Goal: Use online tool/utility: Utilize a website feature to perform a specific function

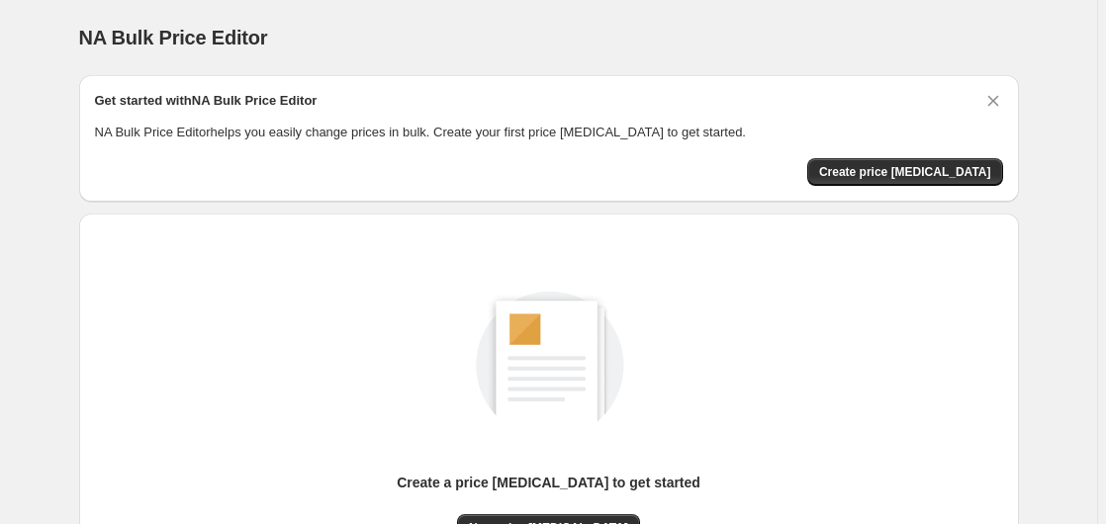
scroll to position [217, 0]
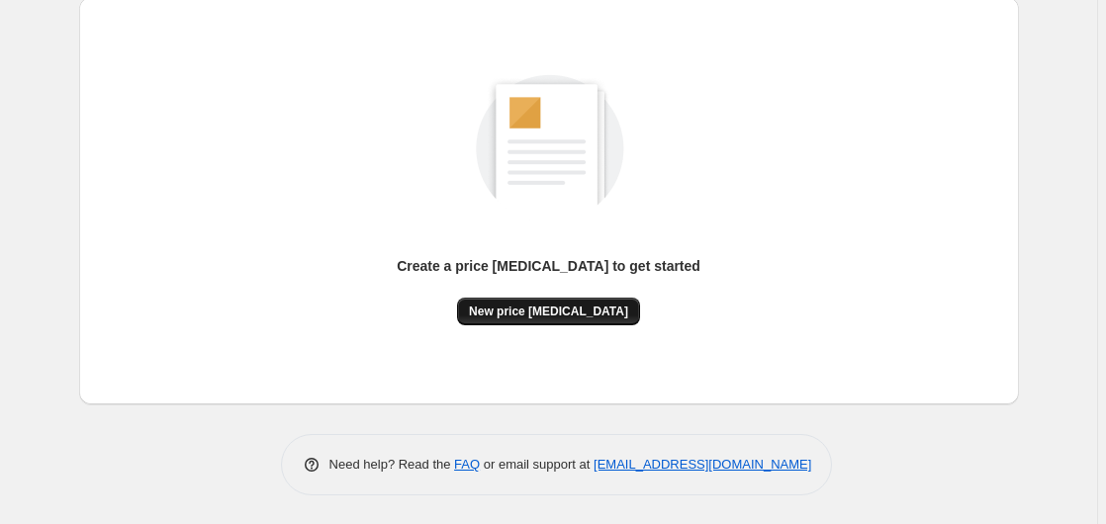
click at [534, 301] on button "New price [MEDICAL_DATA]" at bounding box center [548, 312] width 183 height 28
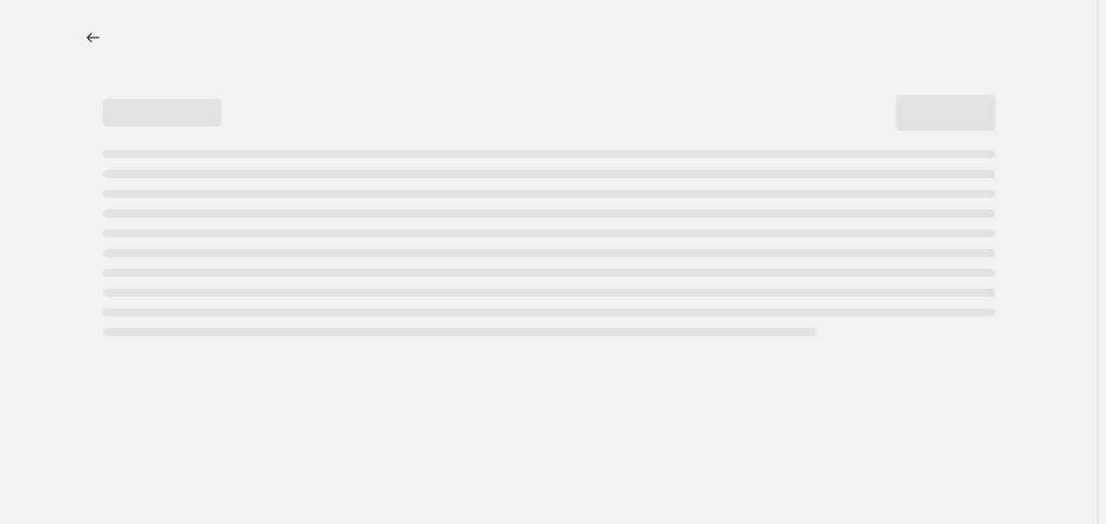
select select "percentage"
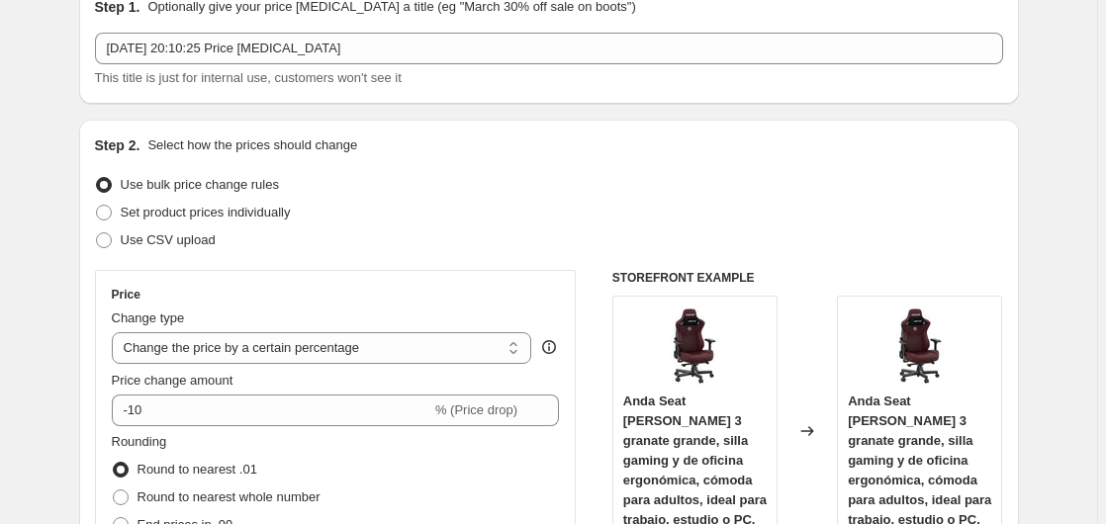
scroll to position [303, 0]
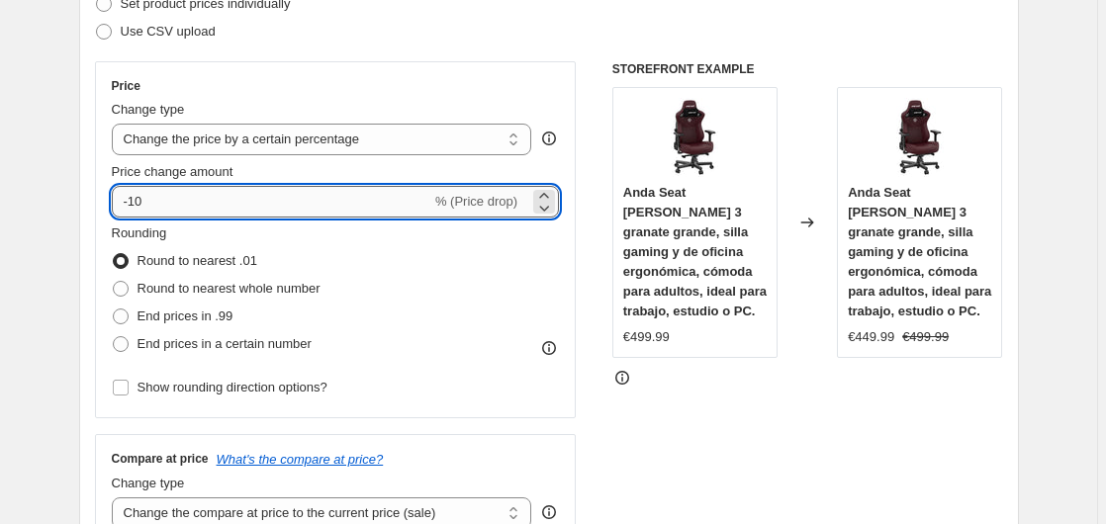
click at [253, 209] on input "-10" at bounding box center [271, 202] width 319 height 32
type input "-1"
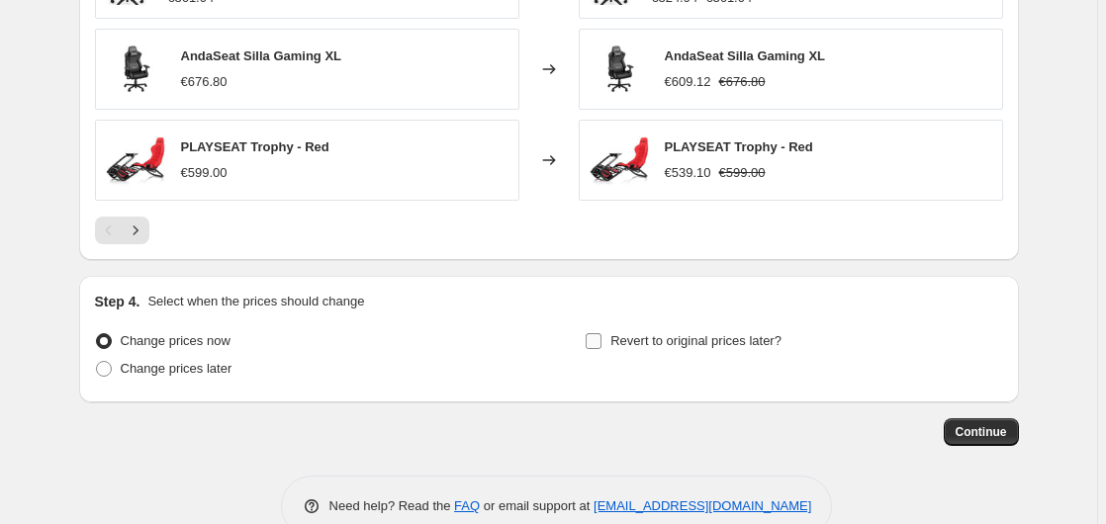
scroll to position [1512, 0]
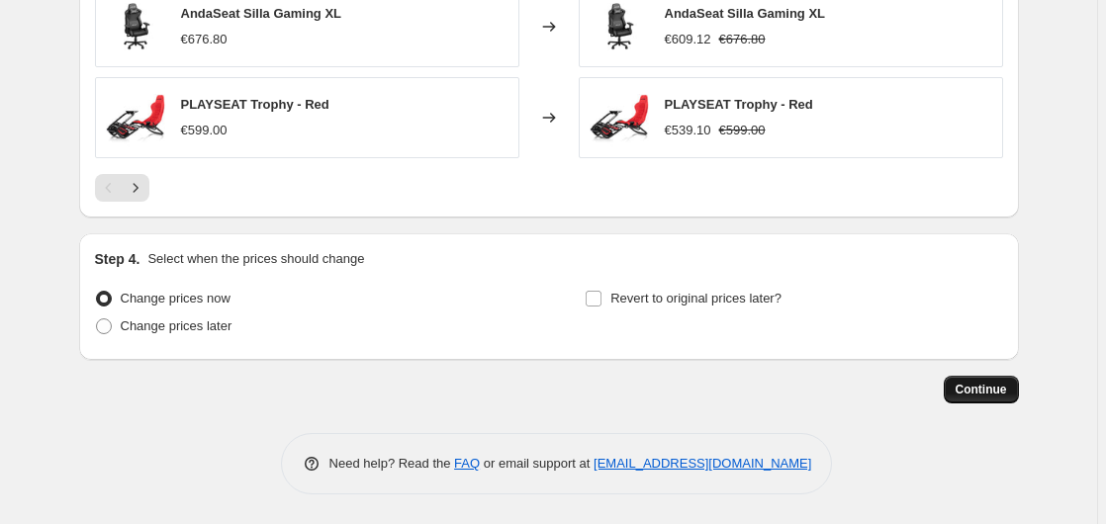
type input "-35"
click at [964, 389] on span "Continue" at bounding box center [980, 390] width 51 height 16
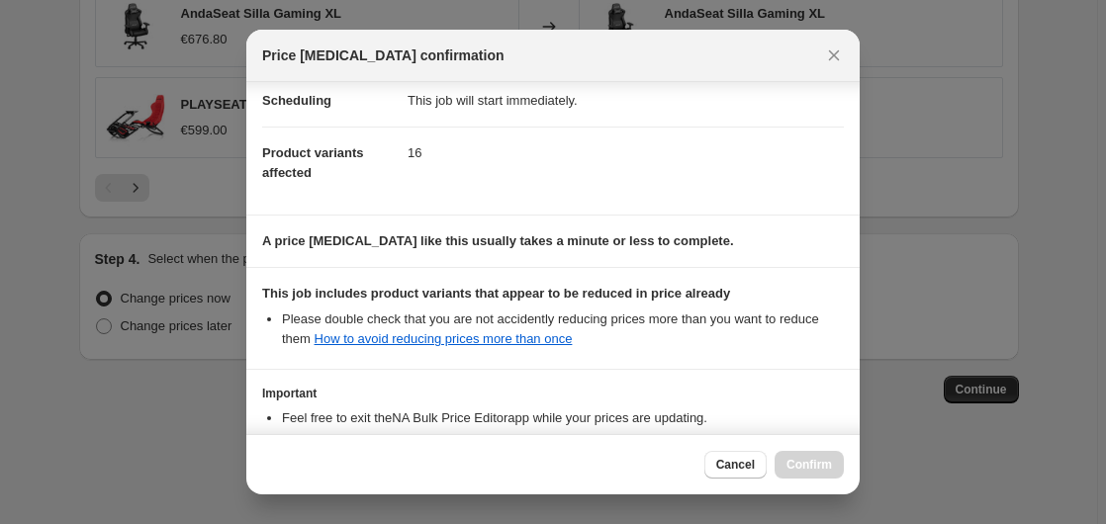
scroll to position [312, 0]
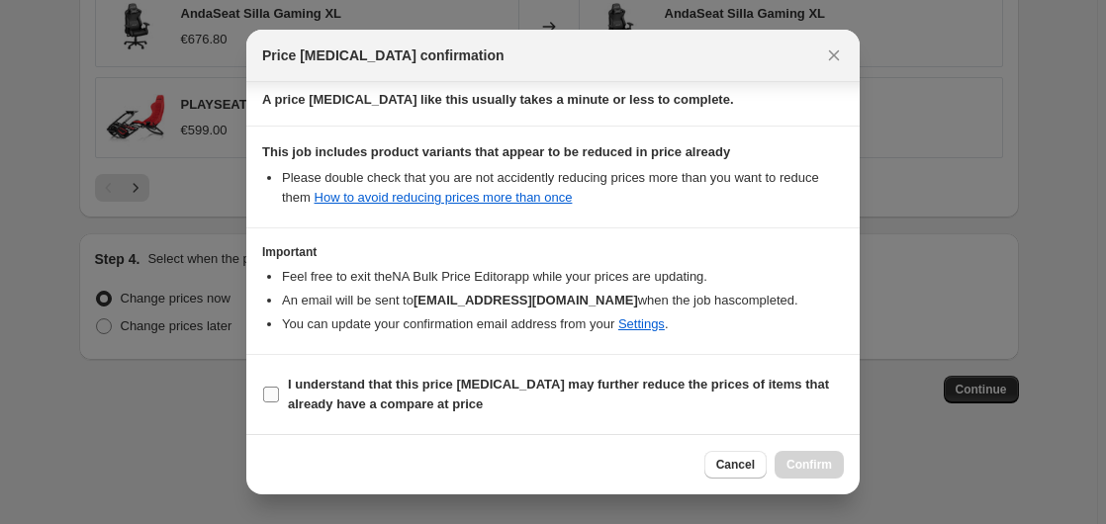
click at [407, 396] on span "I understand that this price [MEDICAL_DATA] may further reduce the prices of it…" at bounding box center [566, 395] width 556 height 40
click at [279, 396] on input "I understand that this price [MEDICAL_DATA] may further reduce the prices of it…" at bounding box center [271, 395] width 16 height 16
checkbox input "true"
click at [803, 449] on div "Cancel Confirm" at bounding box center [552, 464] width 613 height 60
click at [803, 464] on span "Confirm" at bounding box center [808, 465] width 45 height 16
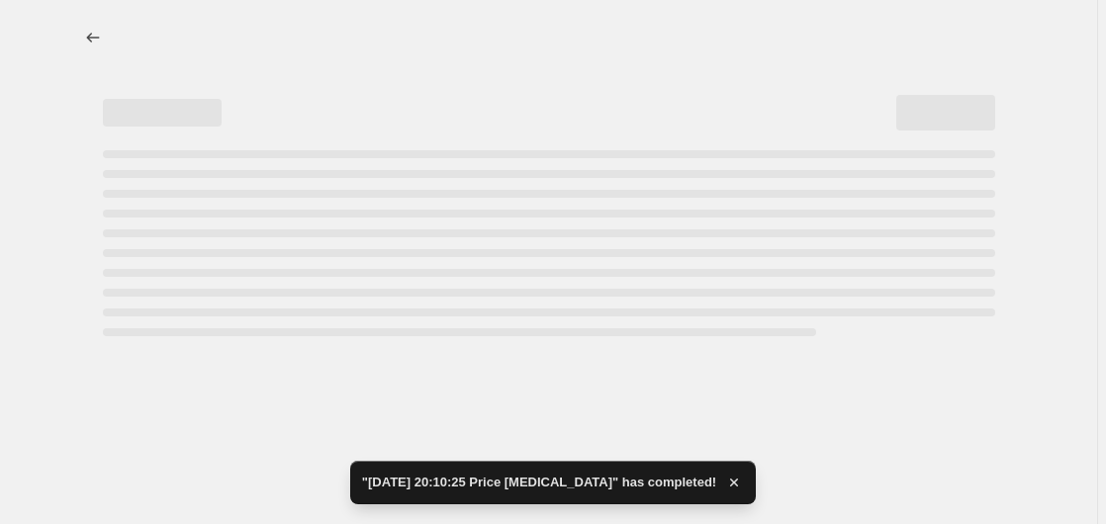
select select "percentage"
